Goal: Download file/media

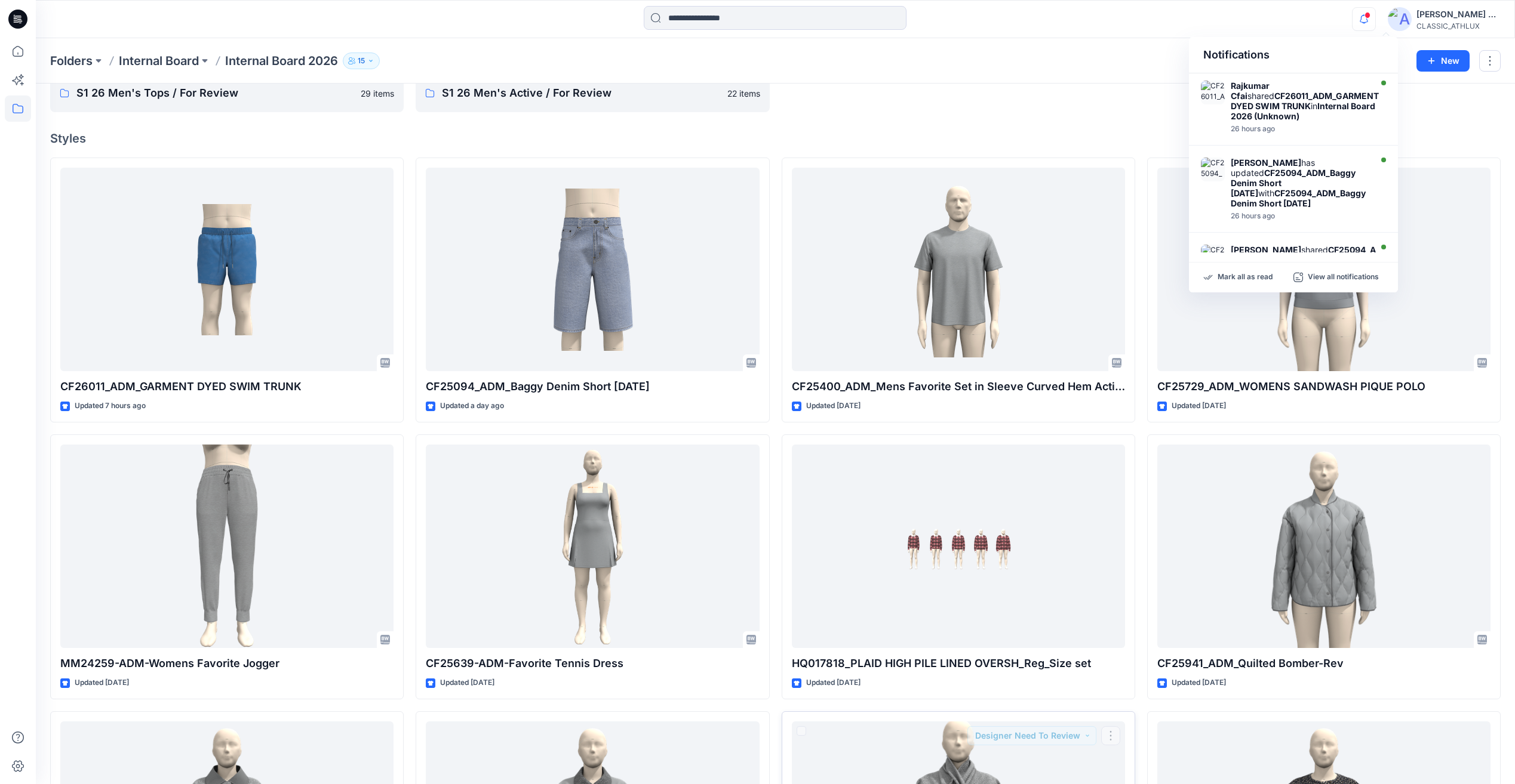
scroll to position [642, 0]
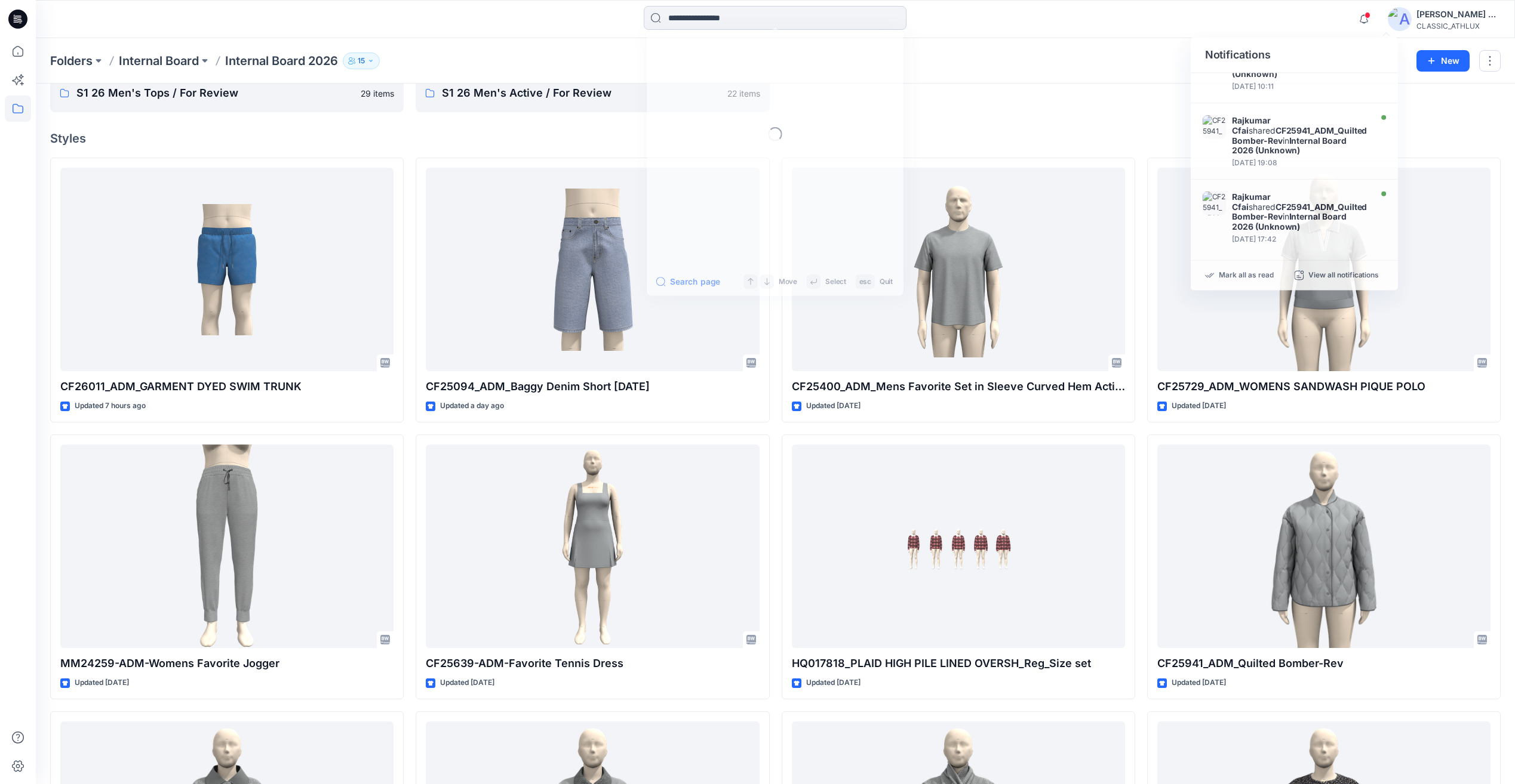
click at [695, 16] on input at bounding box center [775, 18] width 263 height 24
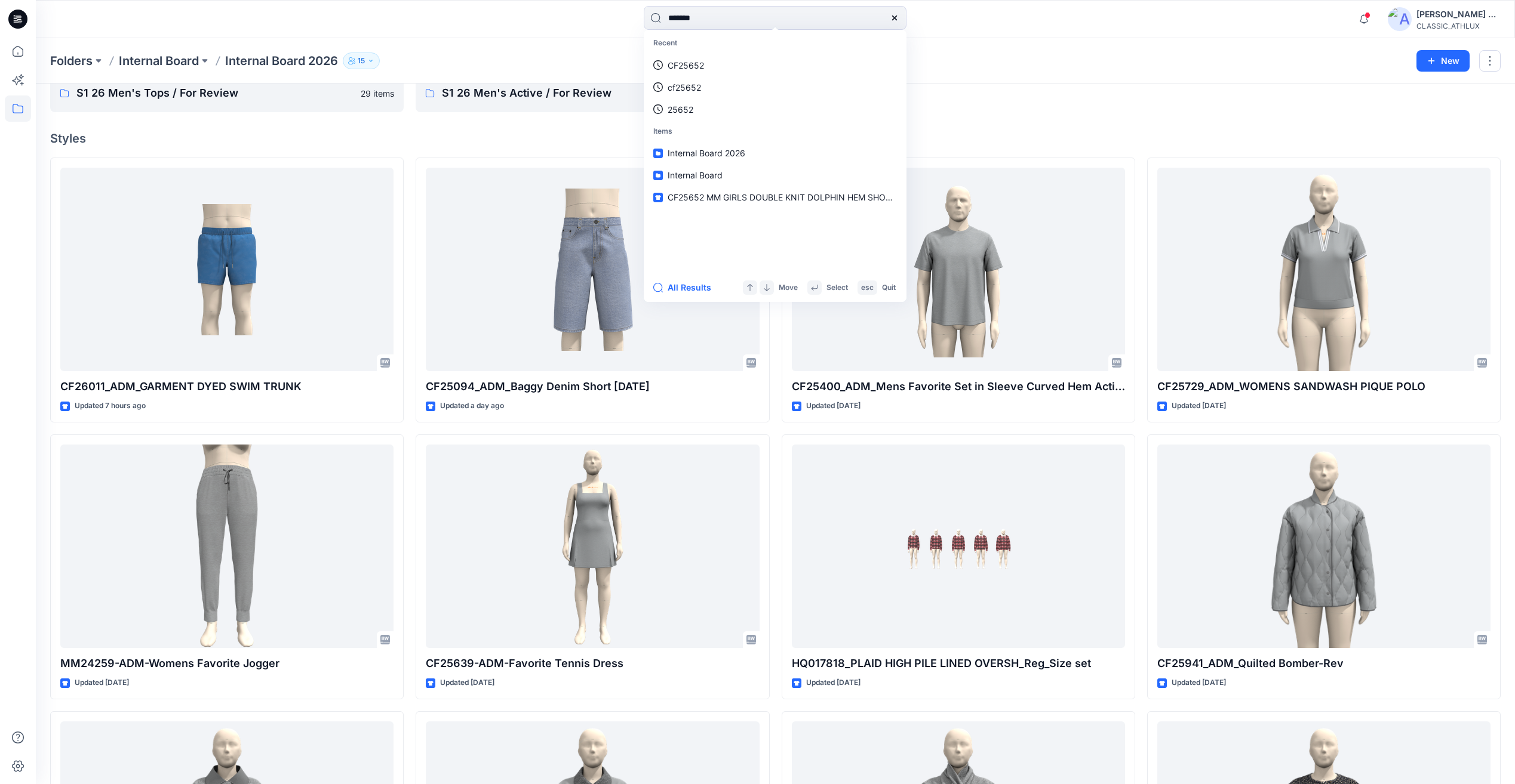
type input "*******"
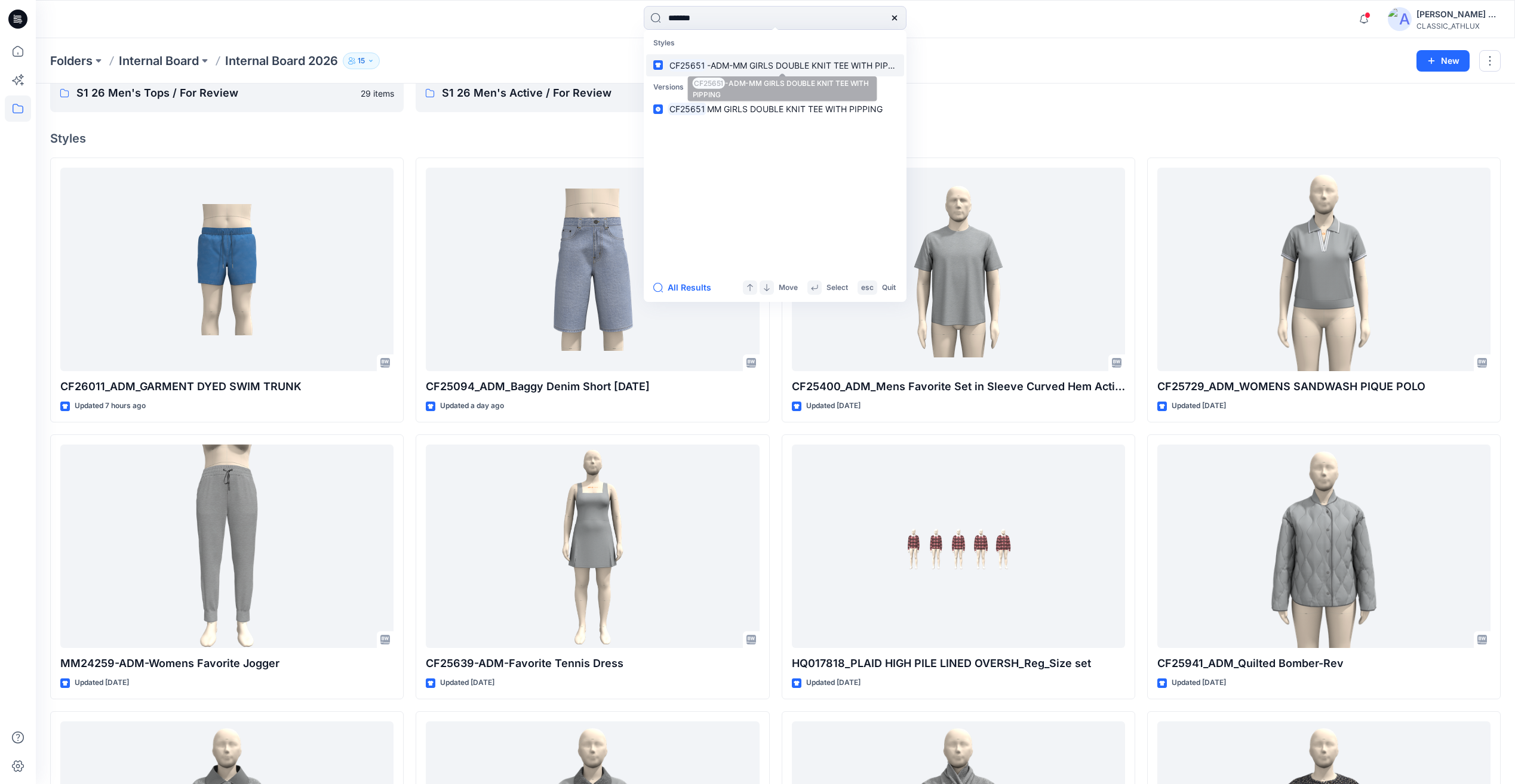
click at [756, 67] on span "-ADM-MM GIRLS DOUBLE KNIT TEE WITH PIPPING" at bounding box center [808, 66] width 201 height 10
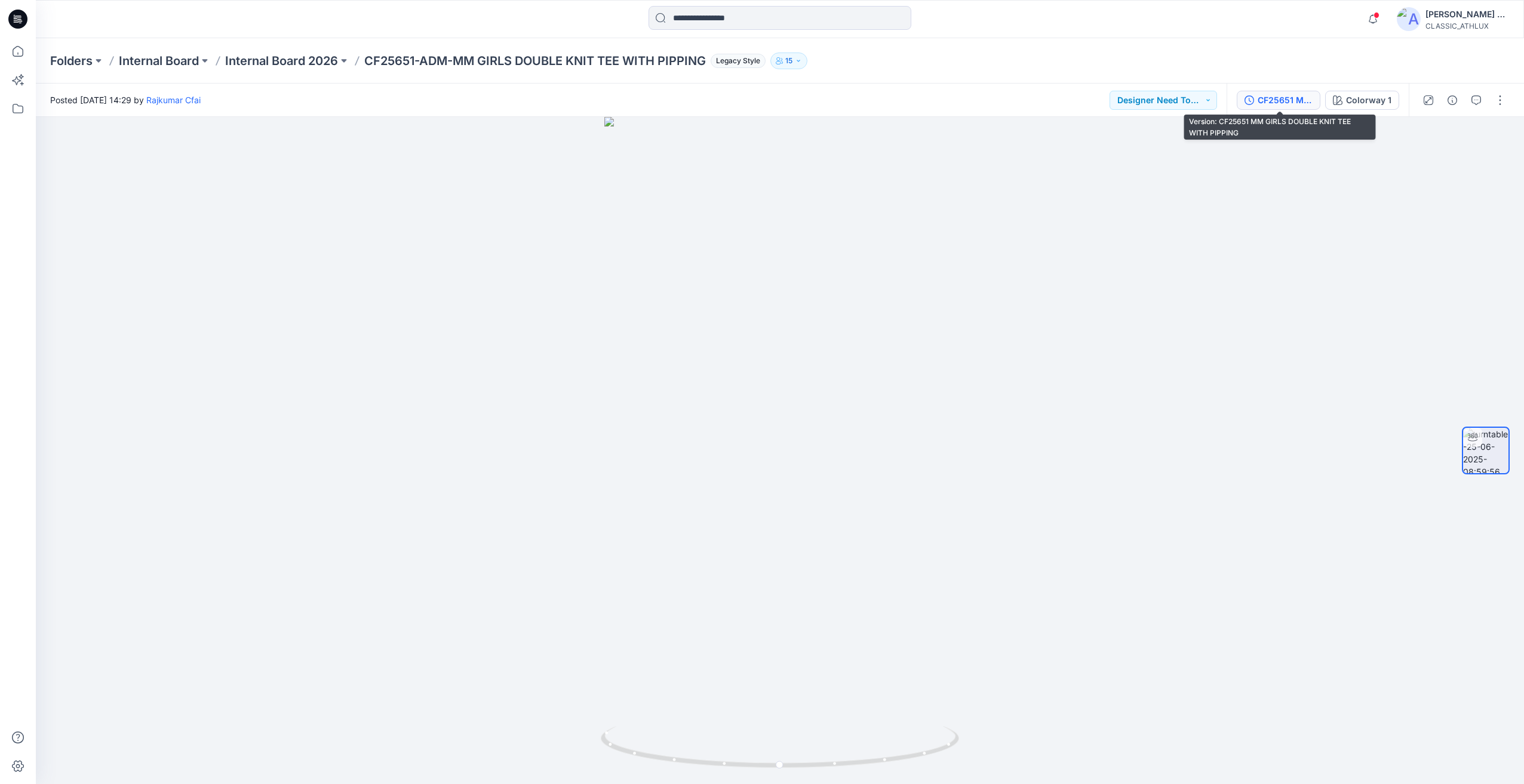
click at [1278, 98] on div "CF25651 MM GIRLS DOUBLE KNIT TEE WITH PIPPING" at bounding box center [1284, 100] width 55 height 13
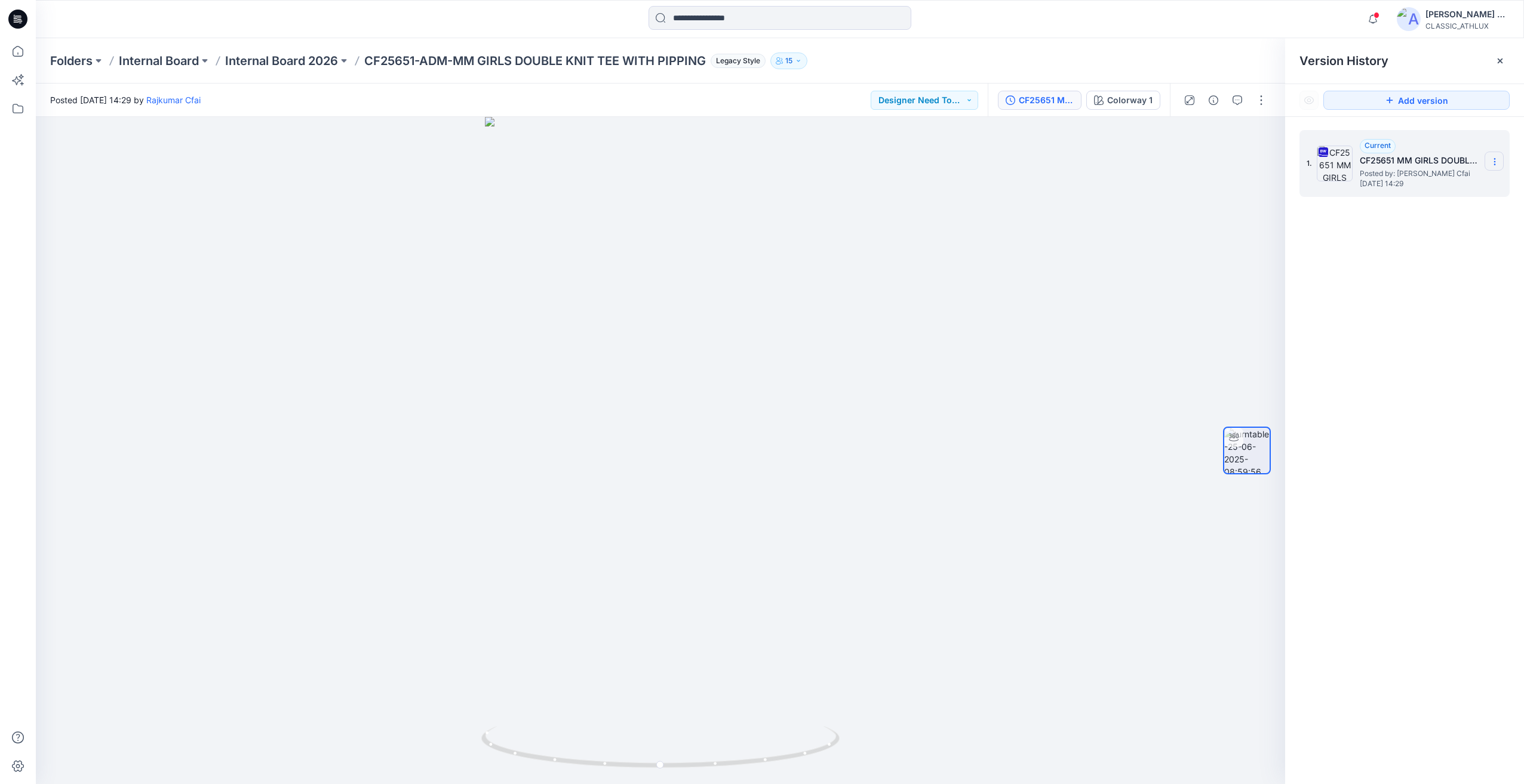
click at [1488, 168] on section at bounding box center [1494, 162] width 19 height 19
click at [1419, 187] on span "Download Source BW File" at bounding box center [1433, 185] width 100 height 14
